Goal: Contribute content

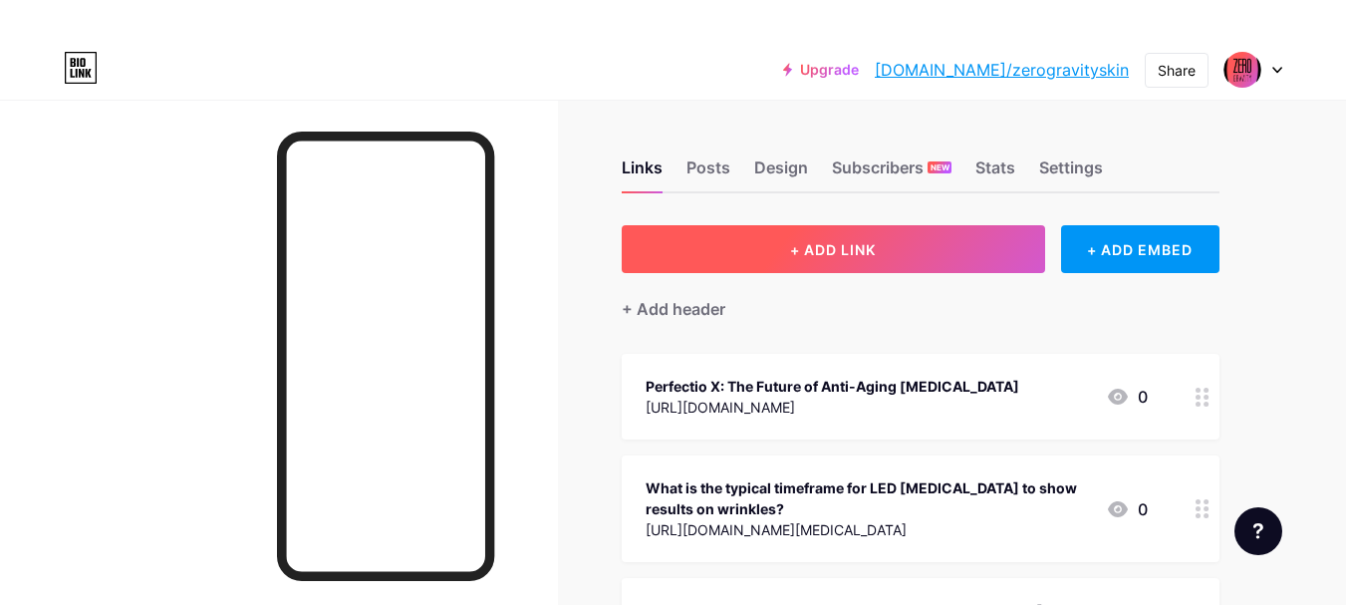
click at [858, 257] on span "+ ADD LINK" at bounding box center [833, 249] width 86 height 17
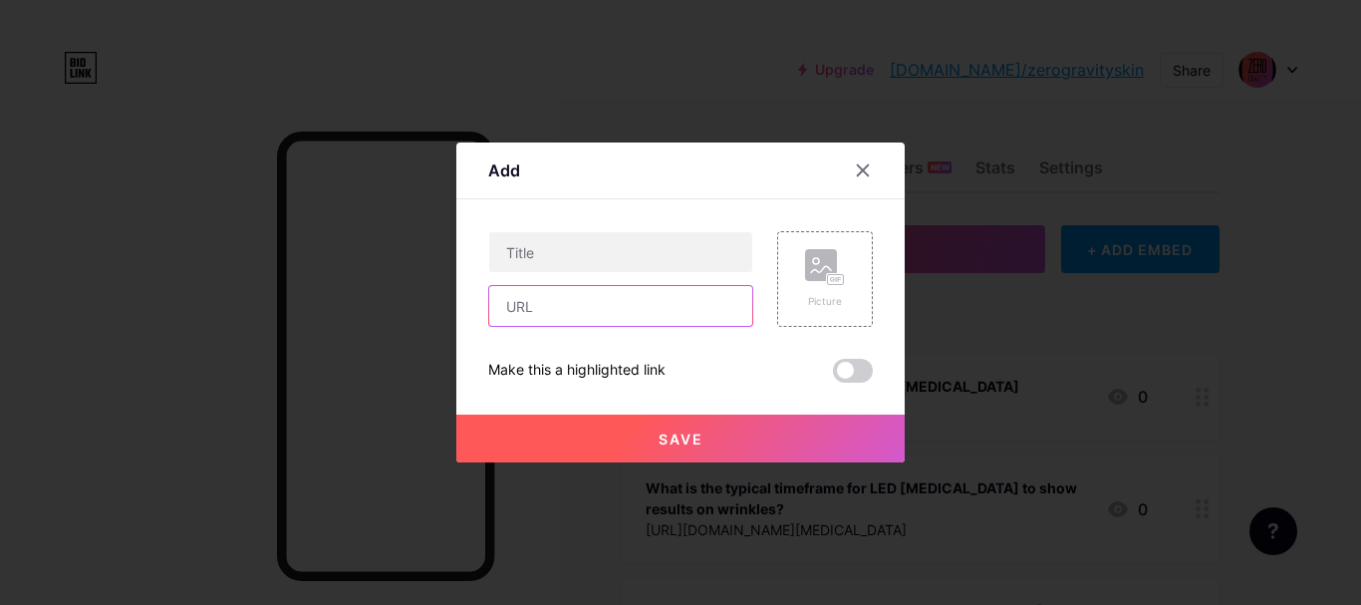
click at [590, 298] on input "text" at bounding box center [620, 306] width 263 height 40
paste input "[URL][DOMAIN_NAME]"
type input "[URL][DOMAIN_NAME]"
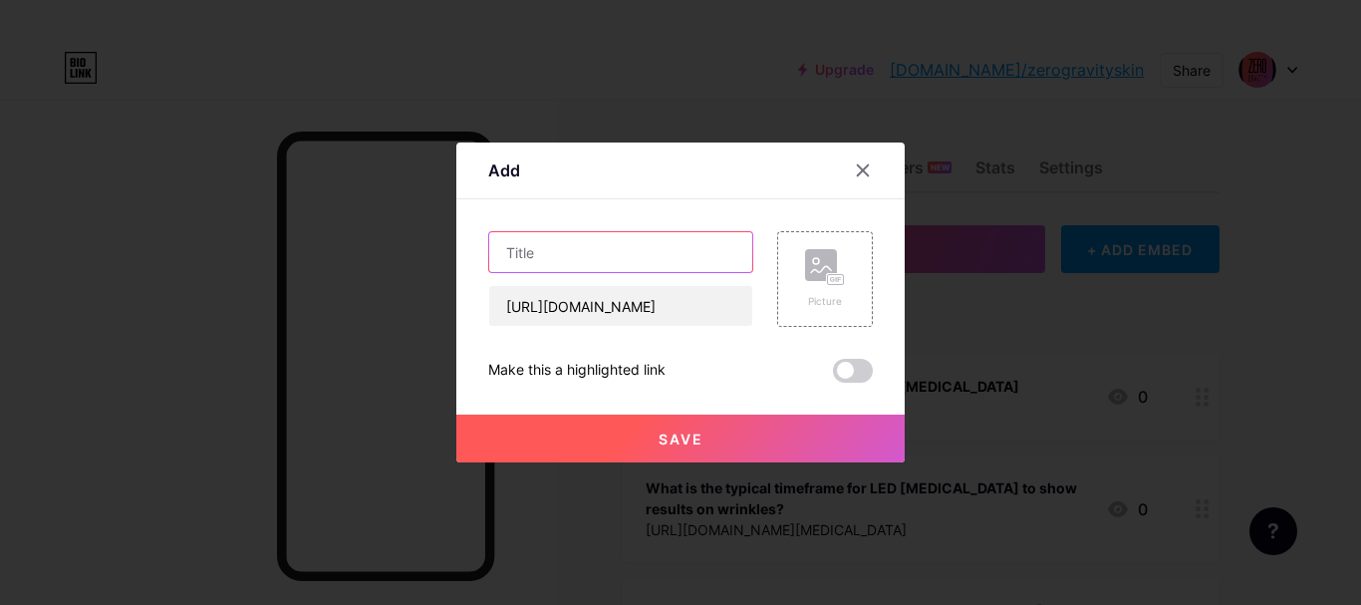
click at [604, 254] on input "text" at bounding box center [620, 252] width 263 height 40
click at [707, 251] on input "text" at bounding box center [620, 252] width 263 height 40
paste input "Best Practices for Zero Gravity Sapphire X Device"
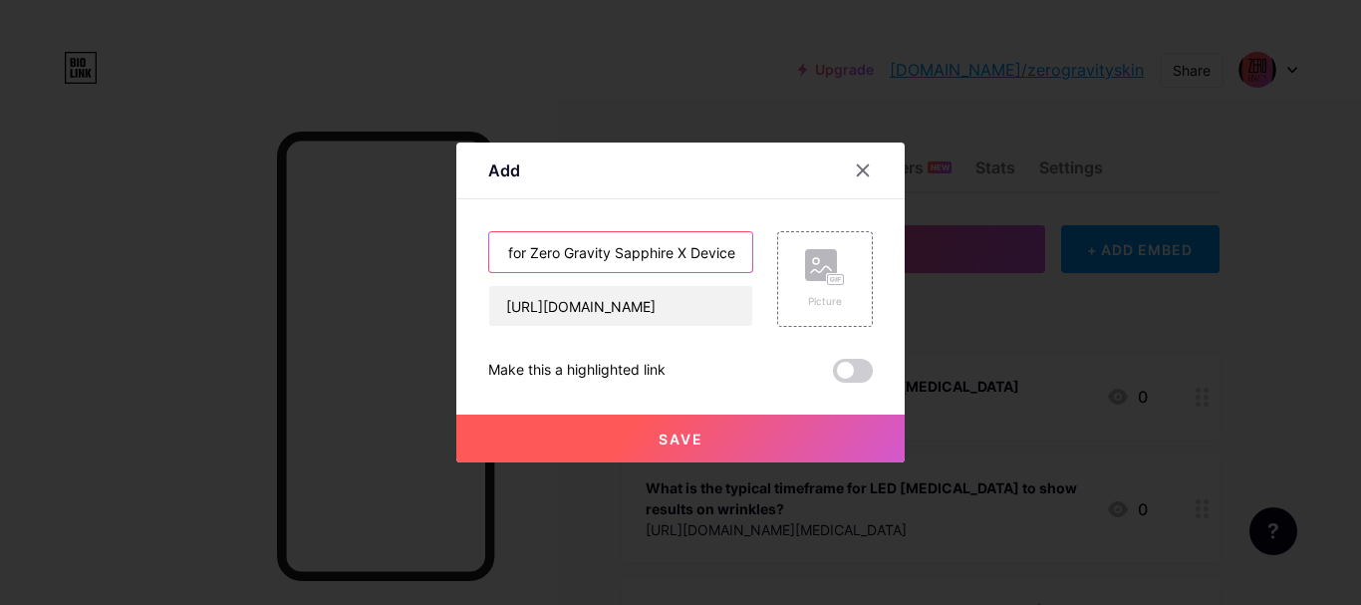
type input "Best Practices for Zero Gravity Sapphire X Device"
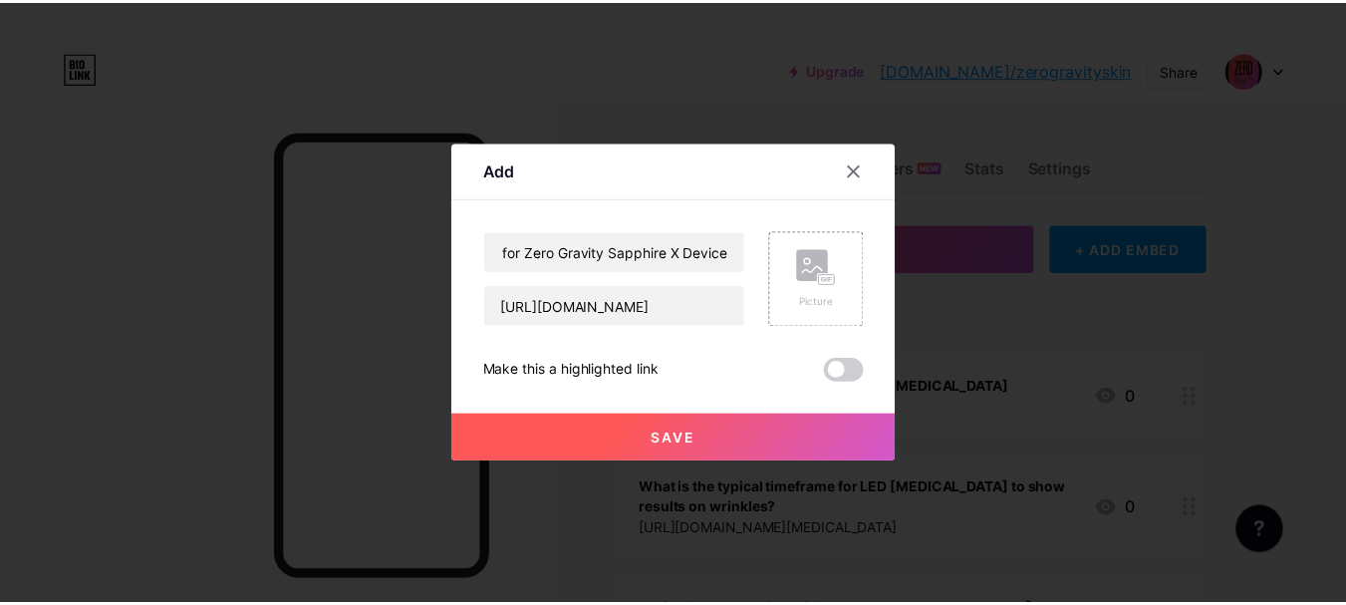
scroll to position [0, 0]
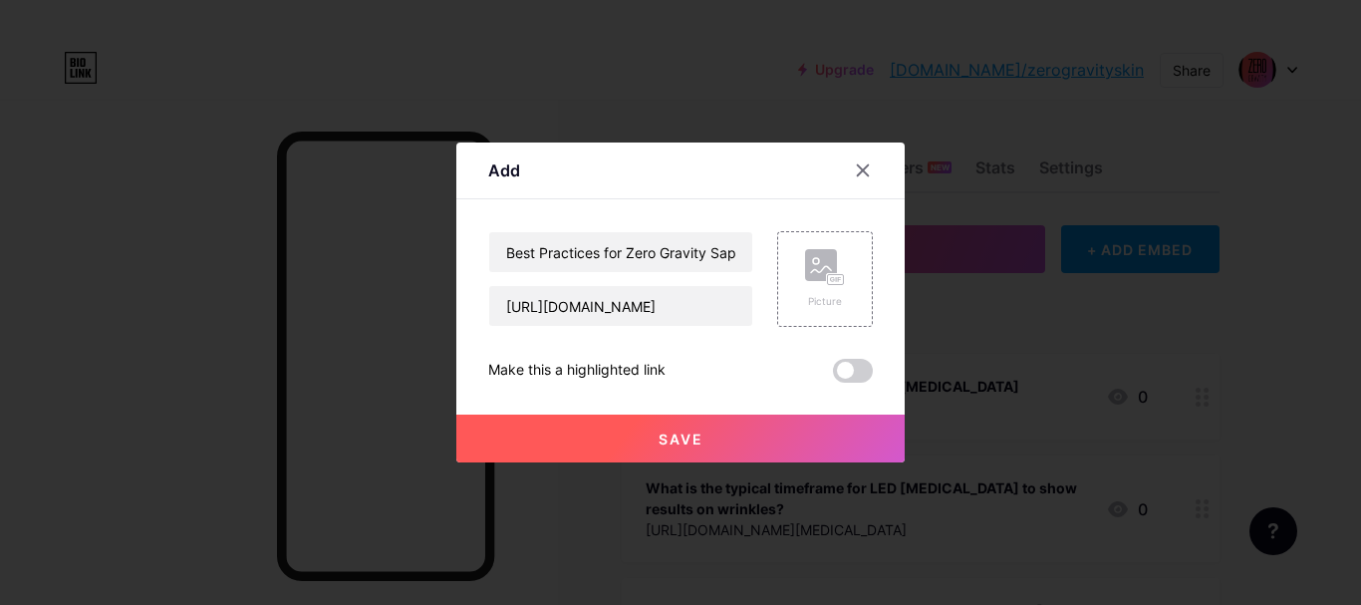
click at [718, 202] on div "Content YouTube Play YouTube video without leaving your page. ADD Vimeo Play Vi…" at bounding box center [680, 290] width 385 height 183
click at [828, 277] on rect at bounding box center [836, 280] width 16 height 10
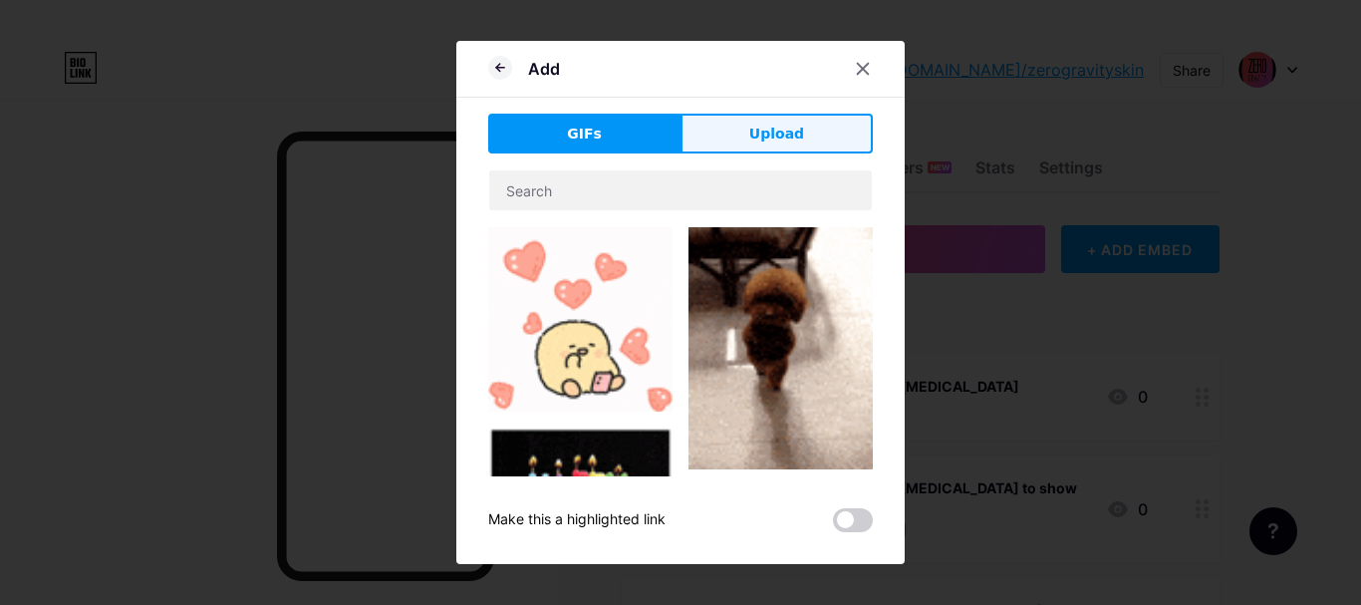
click at [777, 143] on span "Upload" at bounding box center [776, 134] width 55 height 21
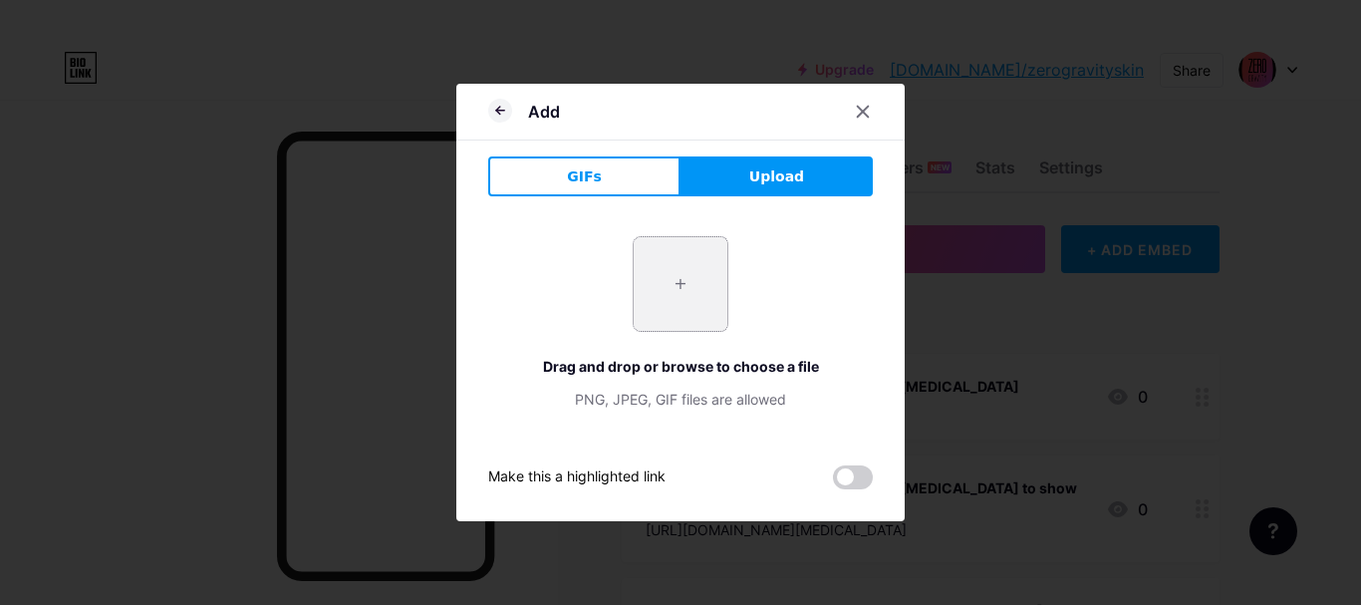
click at [686, 295] on input "file" at bounding box center [681, 284] width 94 height 94
type input "C:\fakepath\Zero Gravity Device Best Practices to Get Visible and Lasting Resul…"
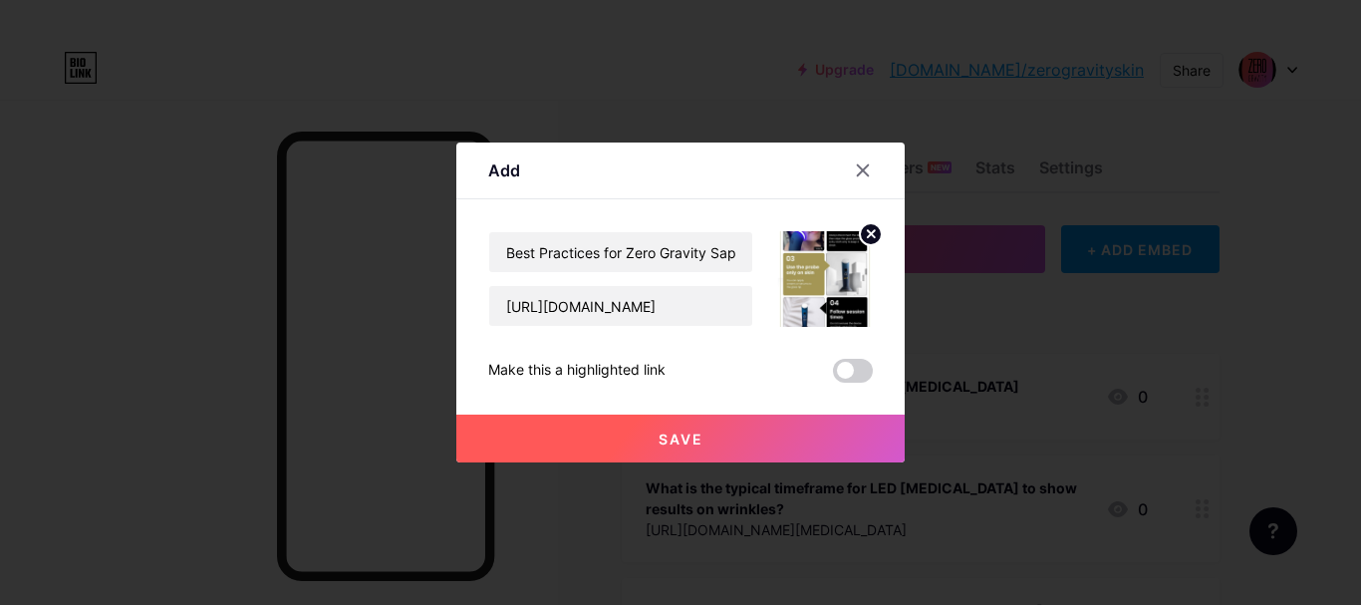
click at [706, 449] on button "Save" at bounding box center [680, 439] width 448 height 48
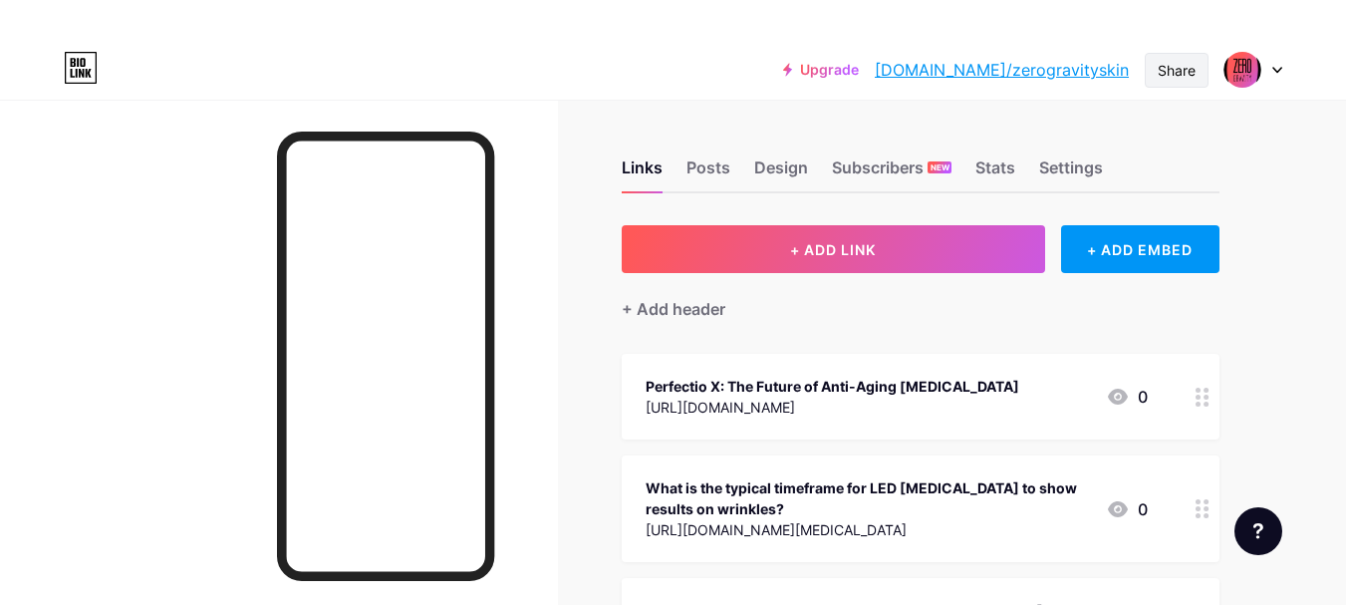
click at [1179, 76] on div "Share" at bounding box center [1177, 70] width 38 height 21
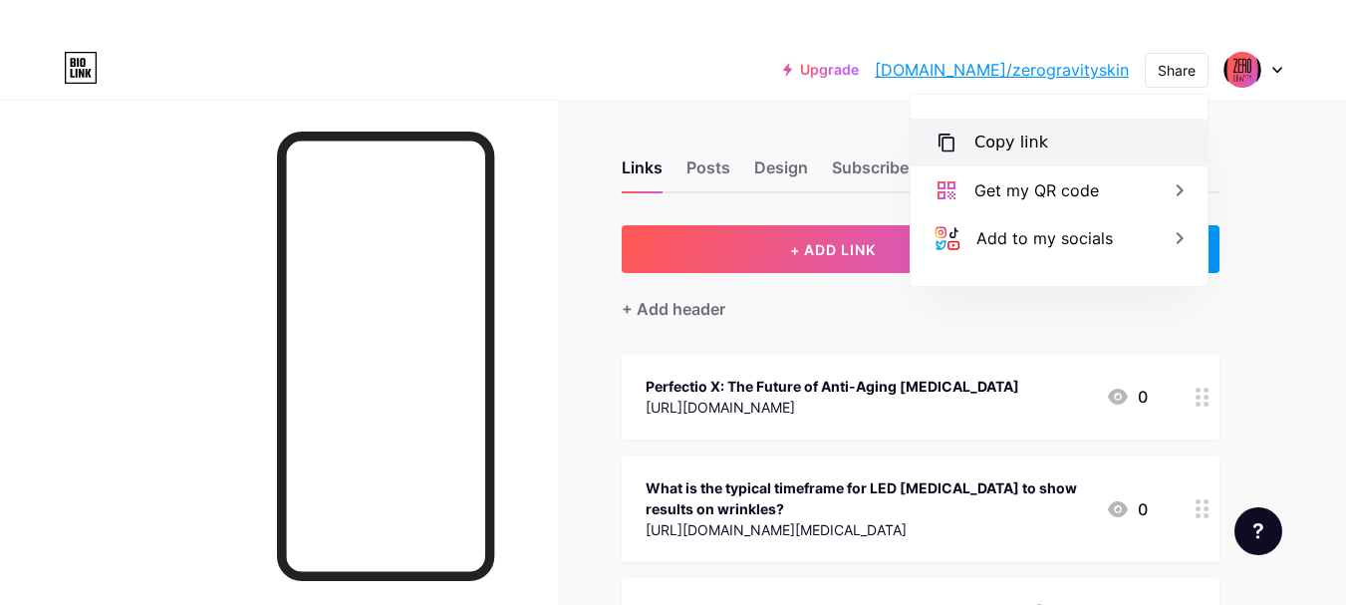
click at [1060, 141] on div "Copy link" at bounding box center [1059, 143] width 297 height 48
